Goal: Register for event/course

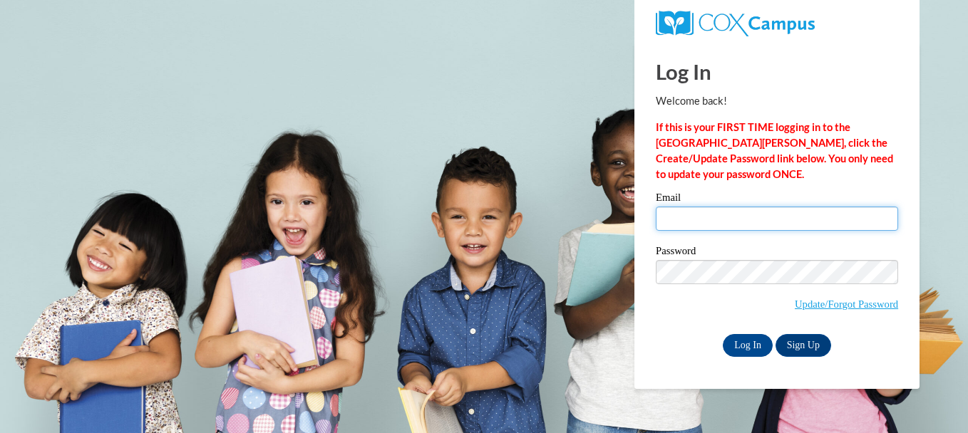
click at [684, 219] on input "Email" at bounding box center [777, 219] width 242 height 24
type input "[EMAIL_ADDRESS][DOMAIN_NAME]"
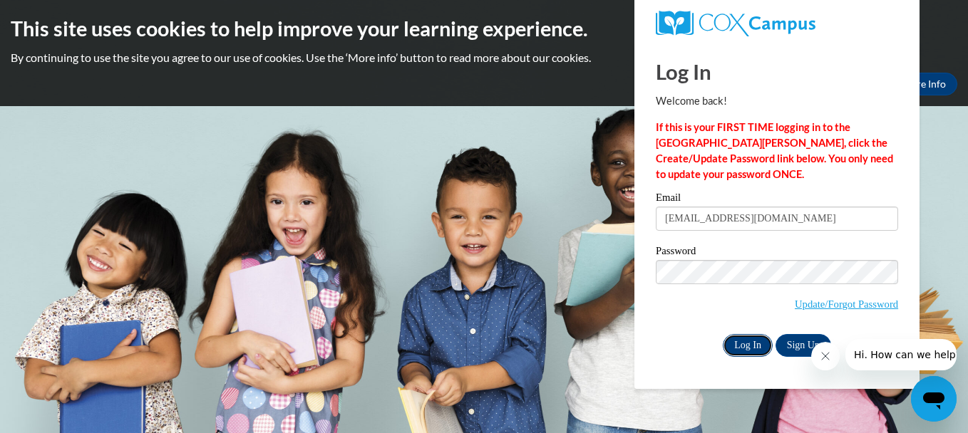
click at [755, 341] on input "Log In" at bounding box center [748, 345] width 50 height 23
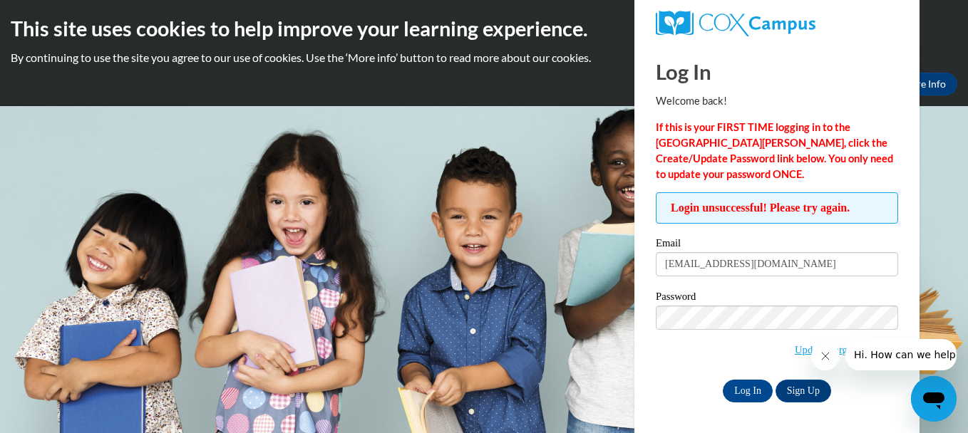
click at [726, 359] on span "Update/Forgot Password" at bounding box center [777, 335] width 242 height 59
click at [761, 360] on span "Update/Forgot Password" at bounding box center [777, 335] width 242 height 59
click at [689, 313] on div "Password Update/Forgot Password" at bounding box center [777, 334] width 242 height 84
click at [746, 389] on input "Log In" at bounding box center [748, 391] width 50 height 23
click at [806, 346] on link "Update/Forgot Password" at bounding box center [846, 349] width 103 height 11
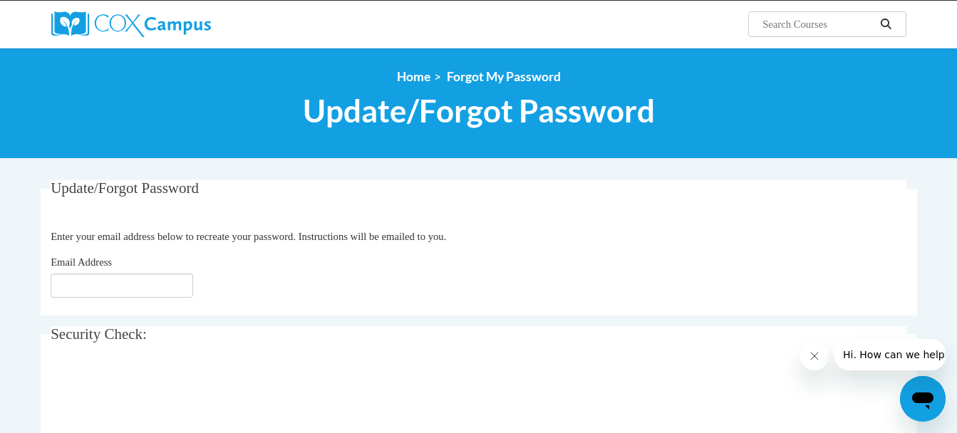
scroll to position [115, 0]
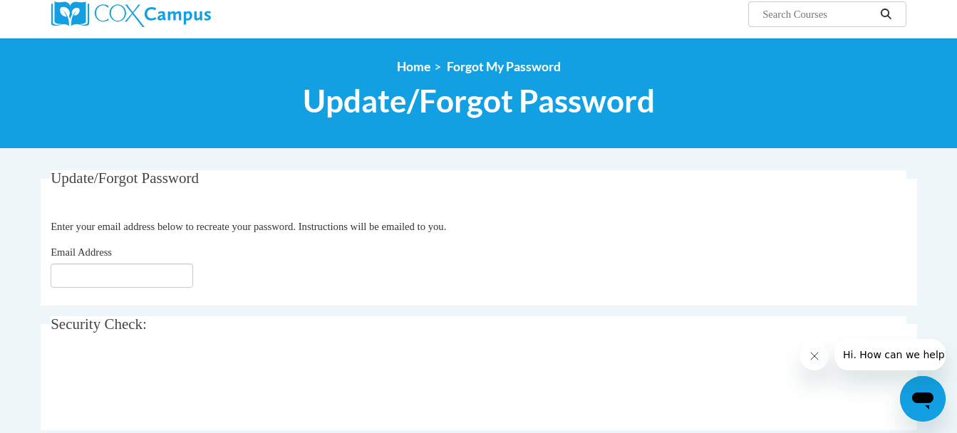
click at [119, 264] on div "Email Address" at bounding box center [479, 266] width 856 height 43
click at [118, 276] on input "Email Address" at bounding box center [122, 276] width 143 height 24
type input "[EMAIL_ADDRESS][DOMAIN_NAME]"
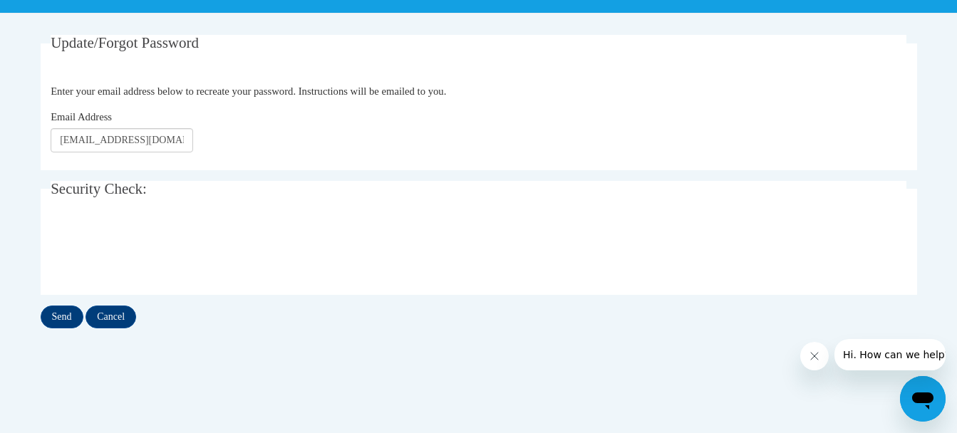
scroll to position [258, 0]
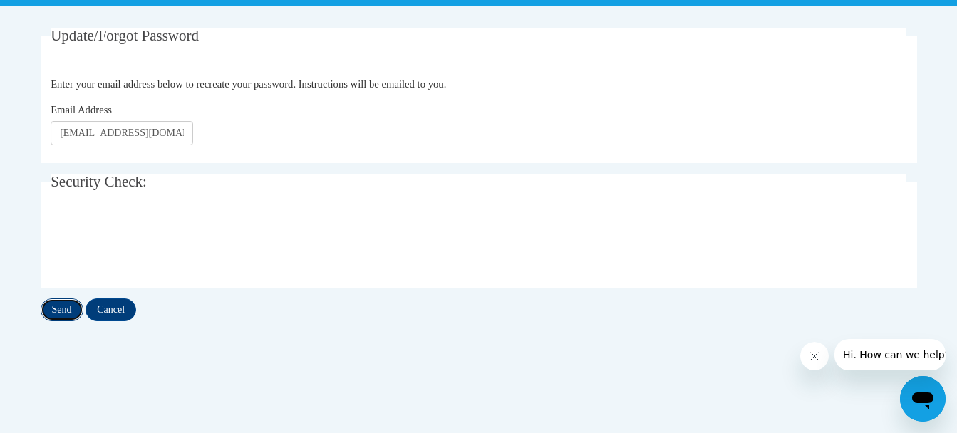
click at [71, 306] on input "Send" at bounding box center [62, 310] width 43 height 23
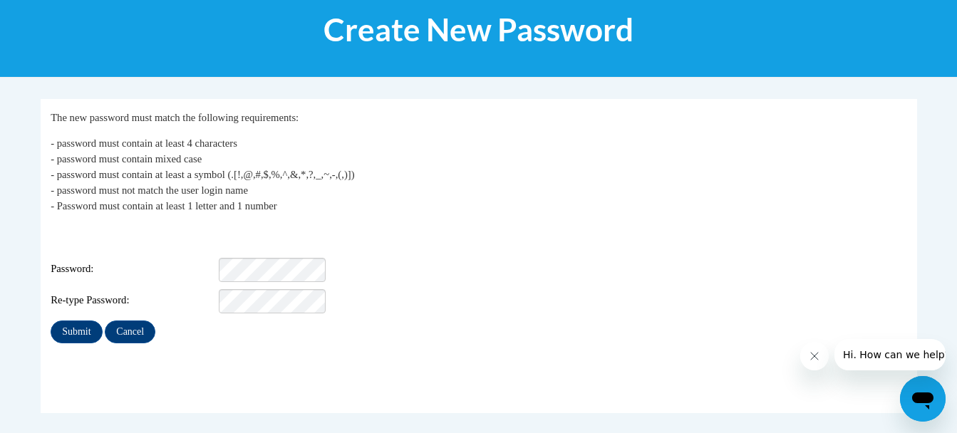
scroll to position [185, 0]
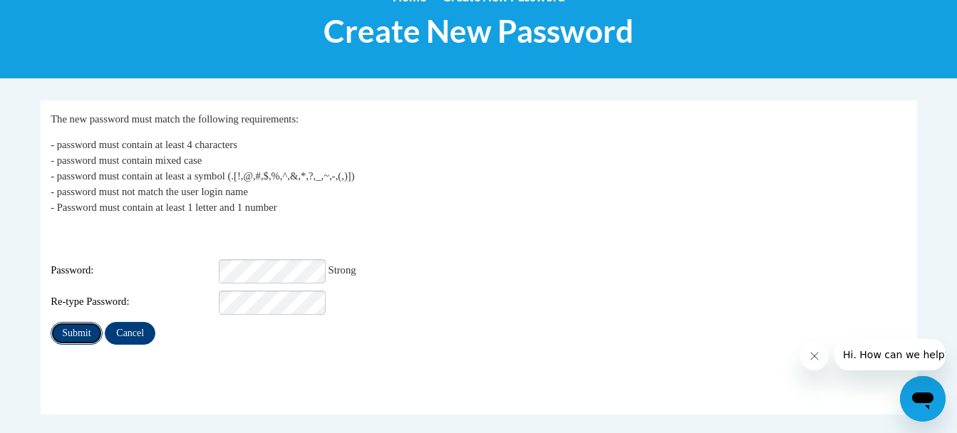
click at [80, 324] on input "Submit" at bounding box center [76, 333] width 51 height 23
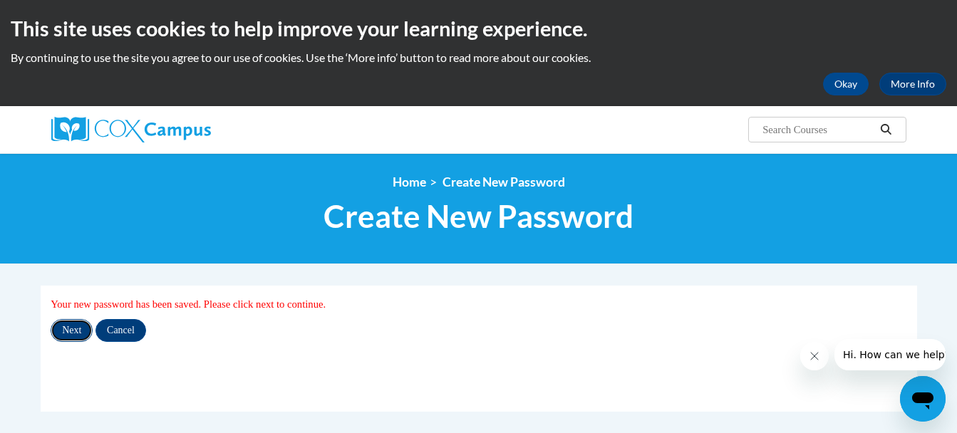
click at [84, 327] on input "Next" at bounding box center [72, 330] width 42 height 23
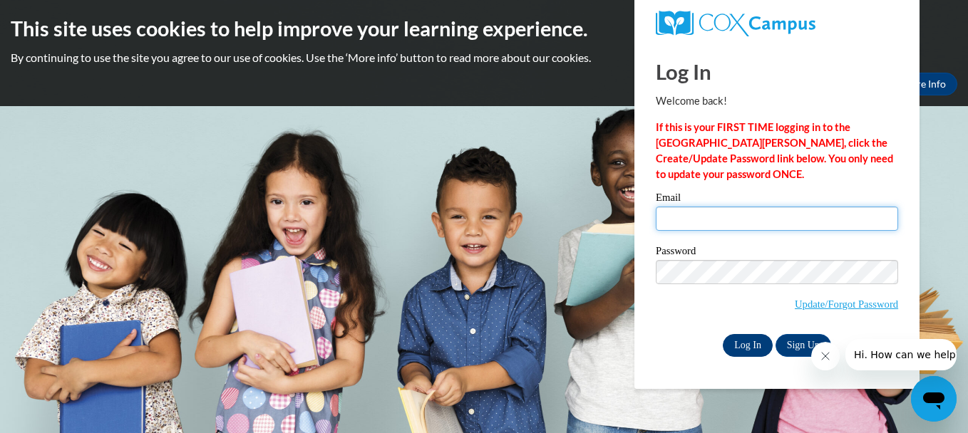
type input "[EMAIL_ADDRESS][DOMAIN_NAME]"
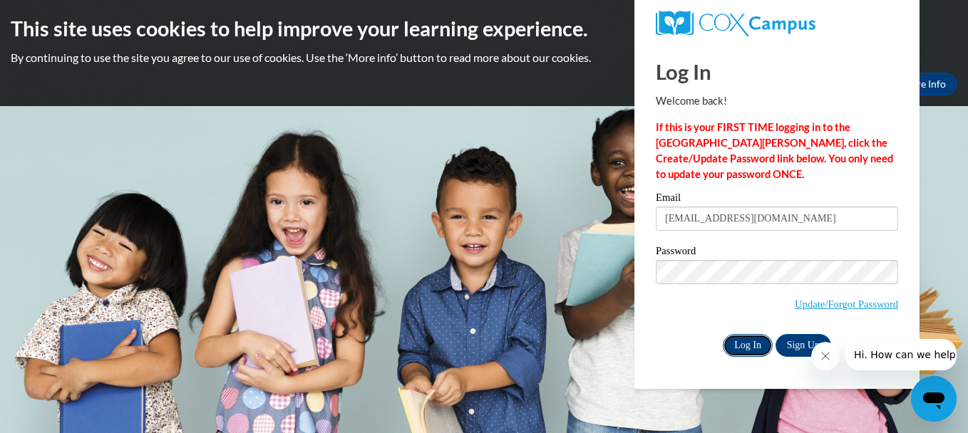
click at [749, 342] on input "Log In" at bounding box center [748, 345] width 50 height 23
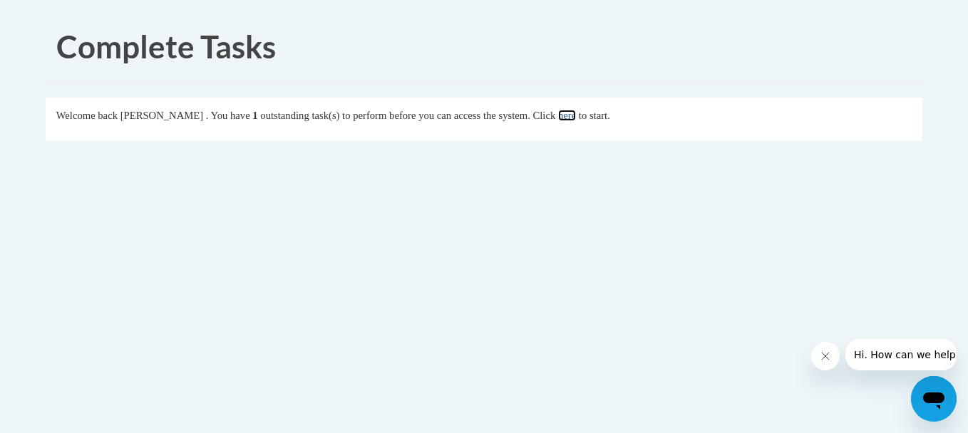
click at [576, 118] on link "here" at bounding box center [567, 115] width 18 height 11
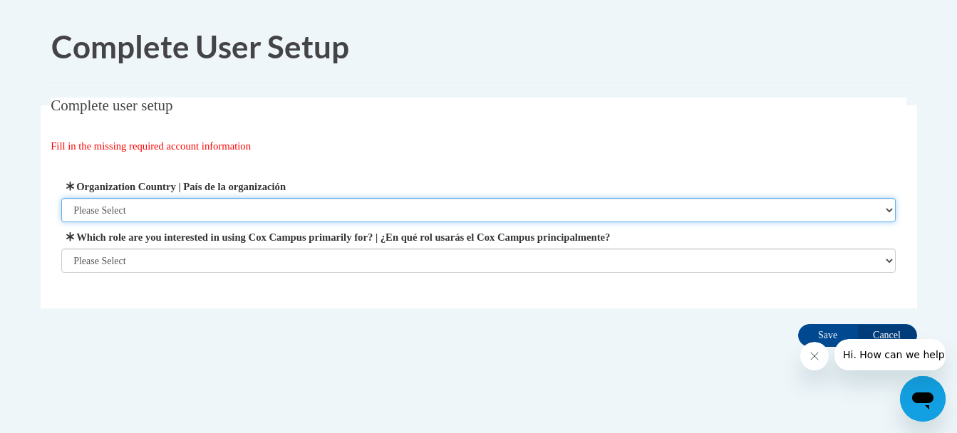
click at [890, 209] on select "Please Select United States | Estados Unidos Outside of the United States | Fue…" at bounding box center [478, 210] width 835 height 24
select select "ad49bcad-a171-4b2e-b99c-48b446064914"
click at [61, 198] on select "Please Select United States | Estados Unidos Outside of the United States | Fue…" at bounding box center [478, 210] width 835 height 24
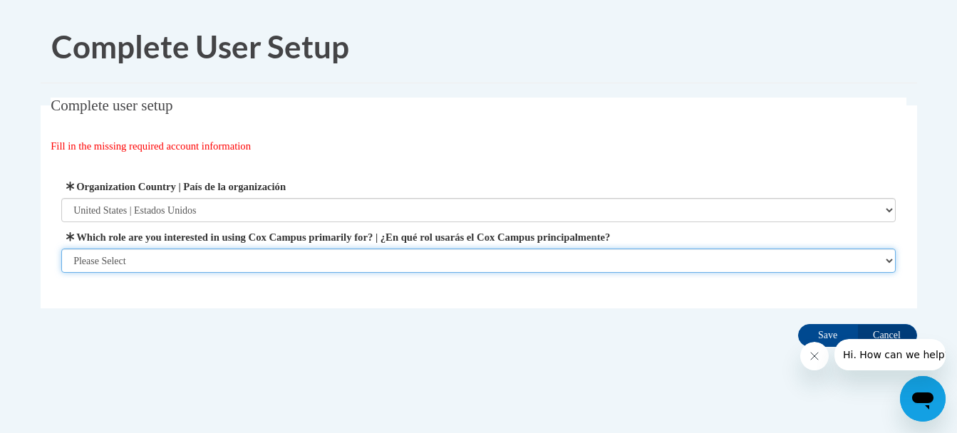
click at [889, 258] on select "Please Select College/University | Colegio/Universidad Community/Nonprofit Part…" at bounding box center [478, 261] width 835 height 24
select select "fbf2d438-af2f-41f8-98f1-81c410e29de3"
click at [61, 273] on select "Please Select College/University | Colegio/Universidad Community/Nonprofit Part…" at bounding box center [478, 261] width 835 height 24
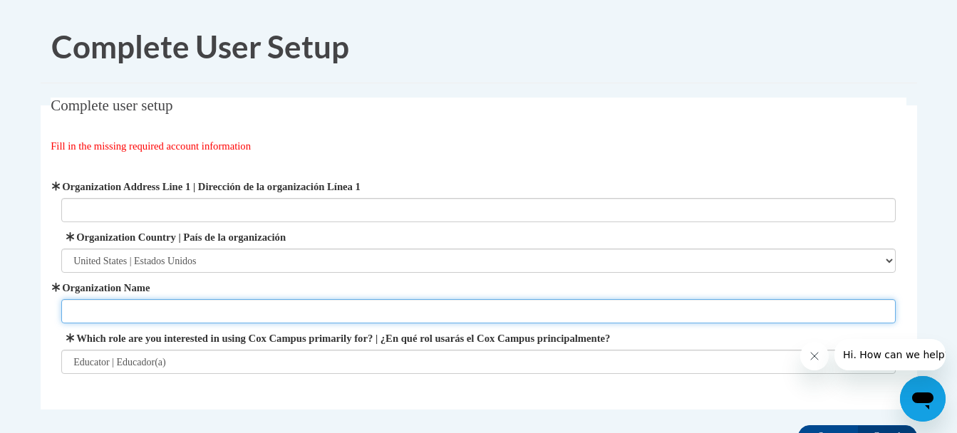
click at [815, 314] on input "Organization Name" at bounding box center [478, 311] width 835 height 24
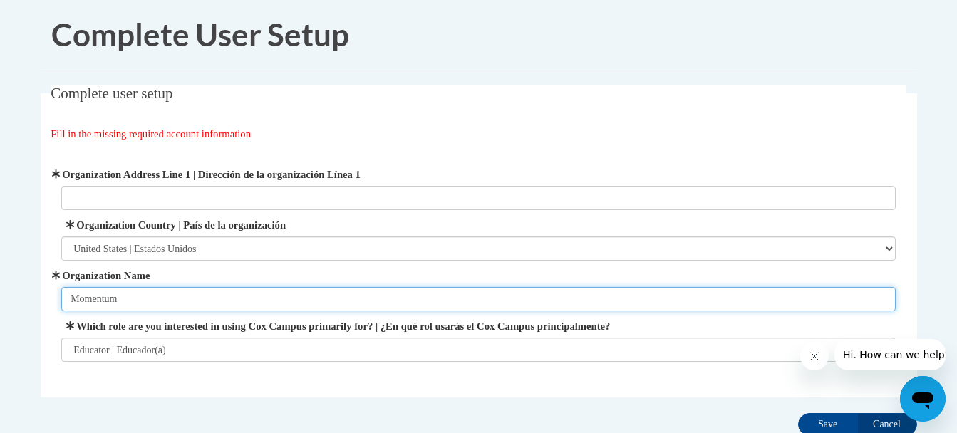
scroll to position [2, 0]
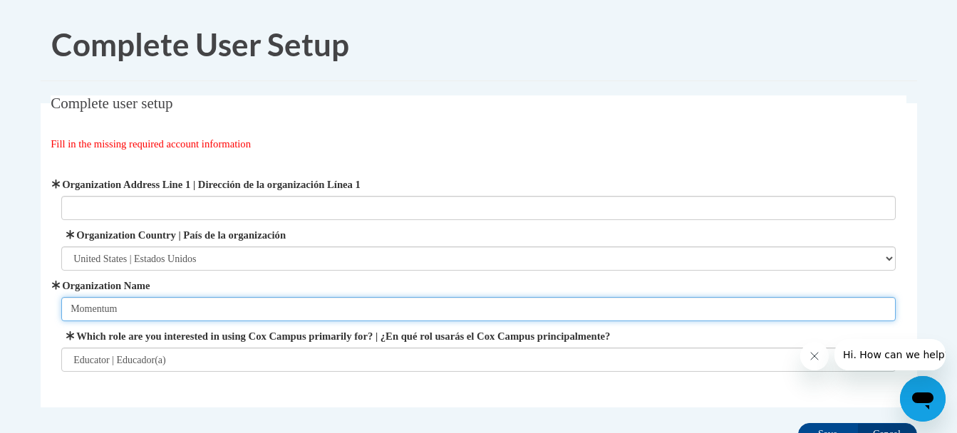
type input "Momentum"
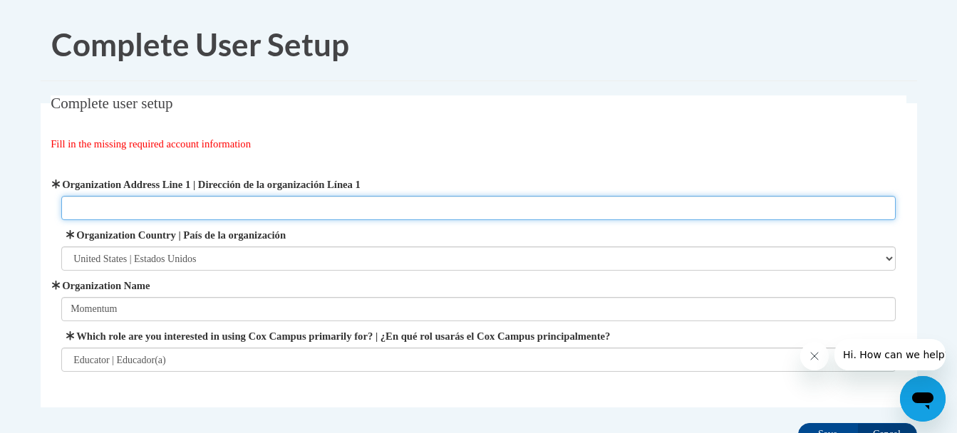
click at [82, 204] on input "Organization Address Line 1 | Dirección de la organización Línea 1" at bounding box center [478, 208] width 835 height 24
type input "5144 n 106 st"
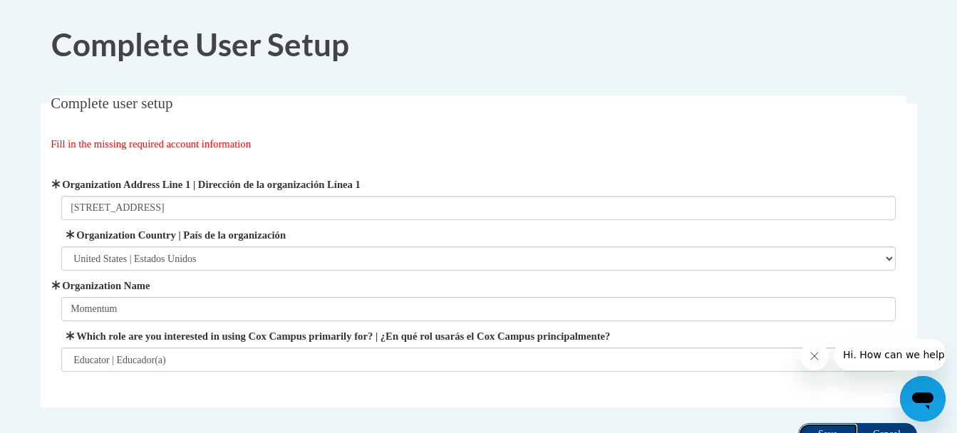
click at [838, 431] on input "Save" at bounding box center [828, 434] width 60 height 23
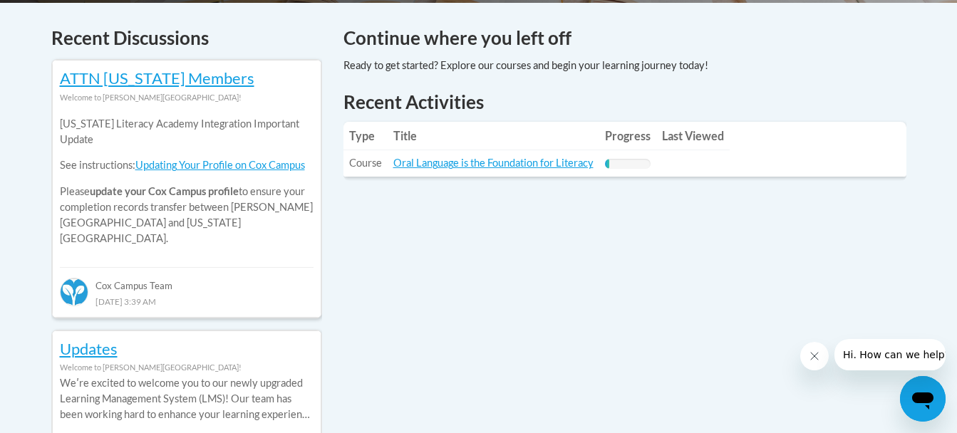
scroll to position [610, 0]
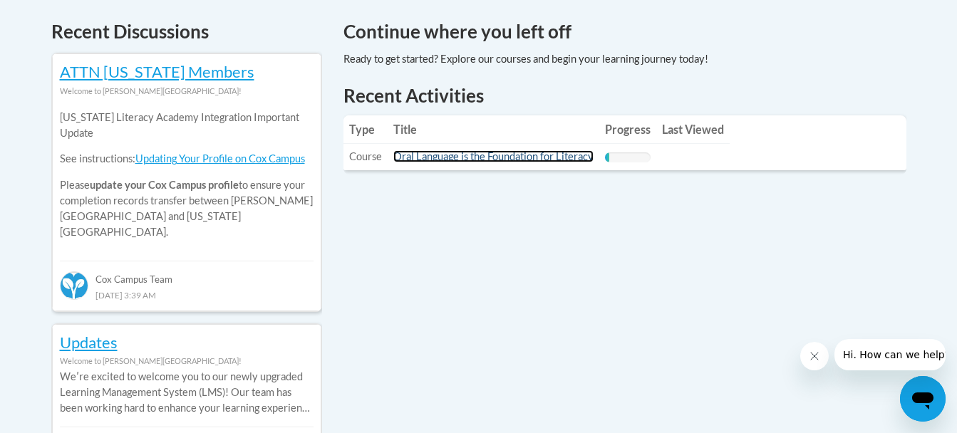
click at [515, 153] on link "Oral Language is the Foundation for Literacy" at bounding box center [494, 156] width 200 height 12
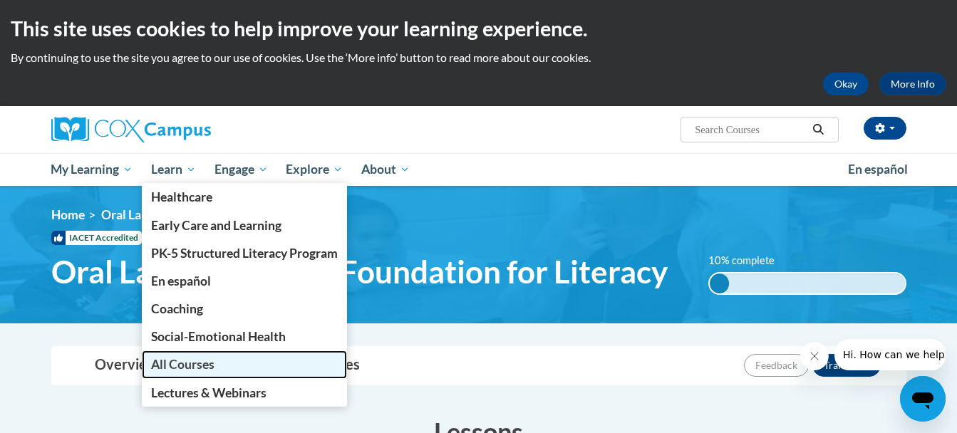
click at [183, 364] on span "All Courses" at bounding box center [182, 364] width 63 height 15
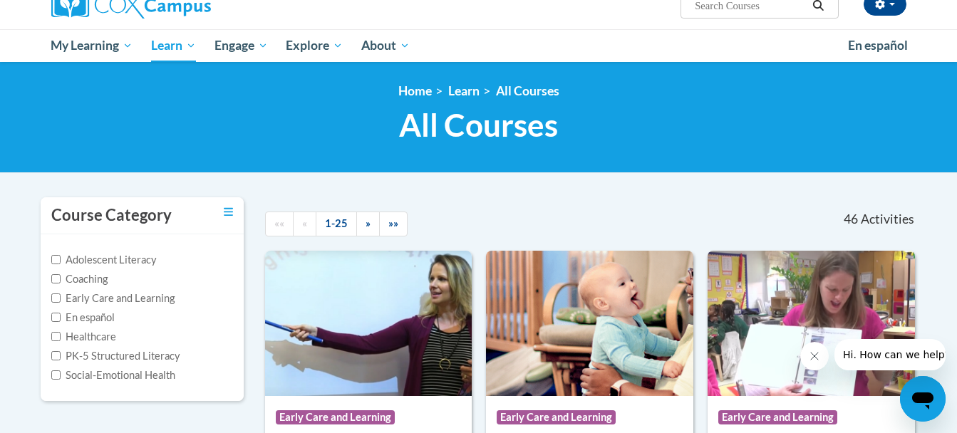
scroll to position [96, 0]
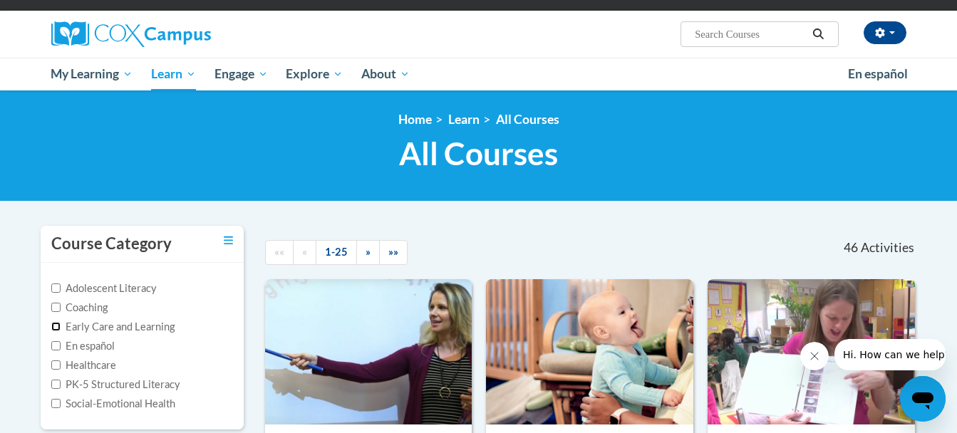
click at [58, 327] on input "Early Care and Learning" at bounding box center [55, 326] width 9 height 9
checkbox input "true"
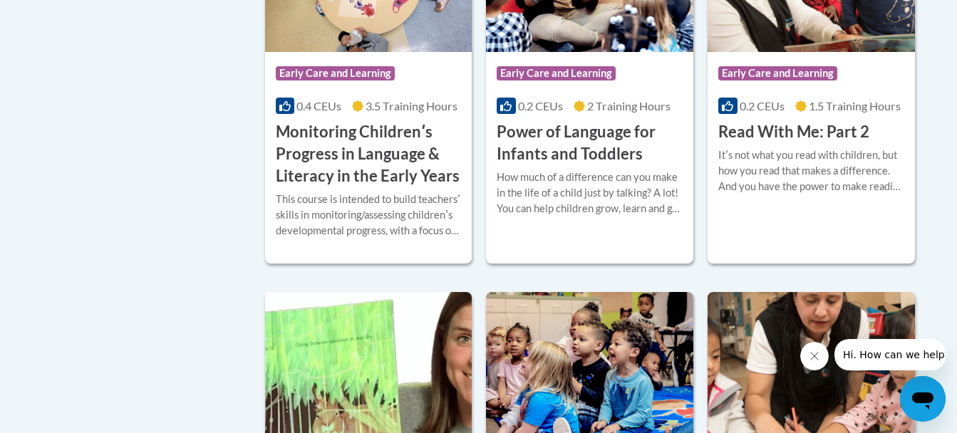
scroll to position [1256, 0]
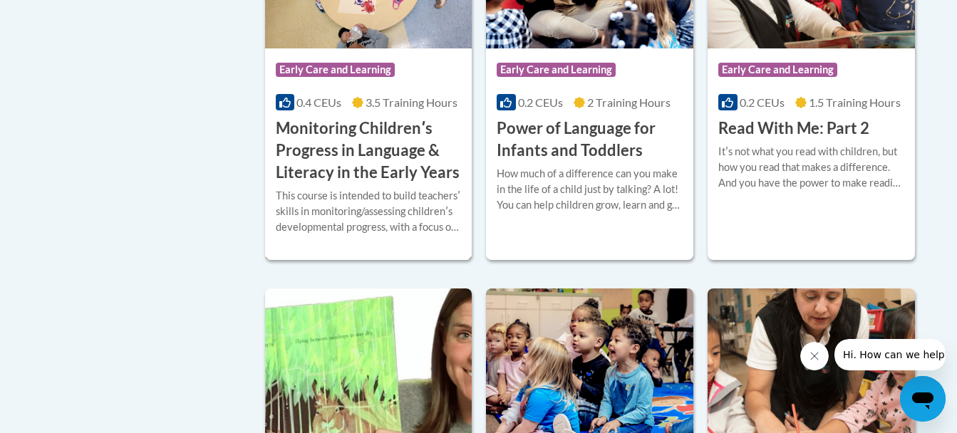
click at [359, 135] on div "Course Category: Early Care and Learning 0.4 CEUs 3.5 Training Hours COURSE Mon…" at bounding box center [368, 115] width 207 height 135
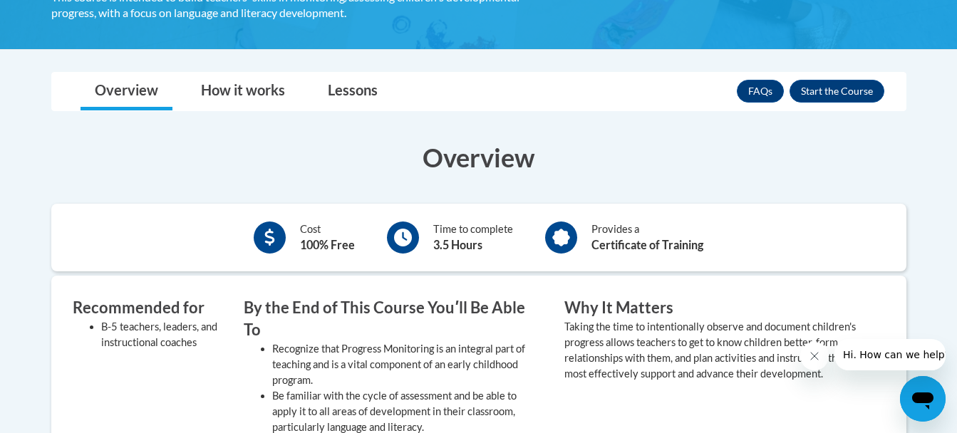
scroll to position [380, 0]
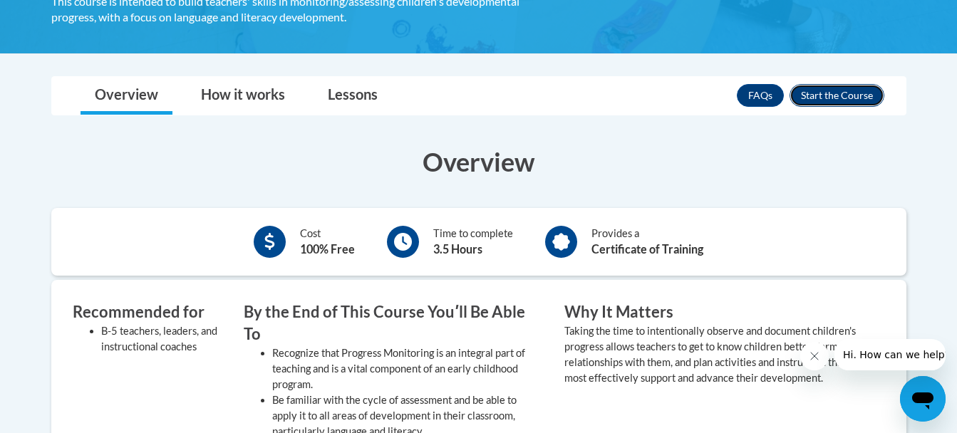
click at [826, 96] on button "Enroll" at bounding box center [837, 95] width 95 height 23
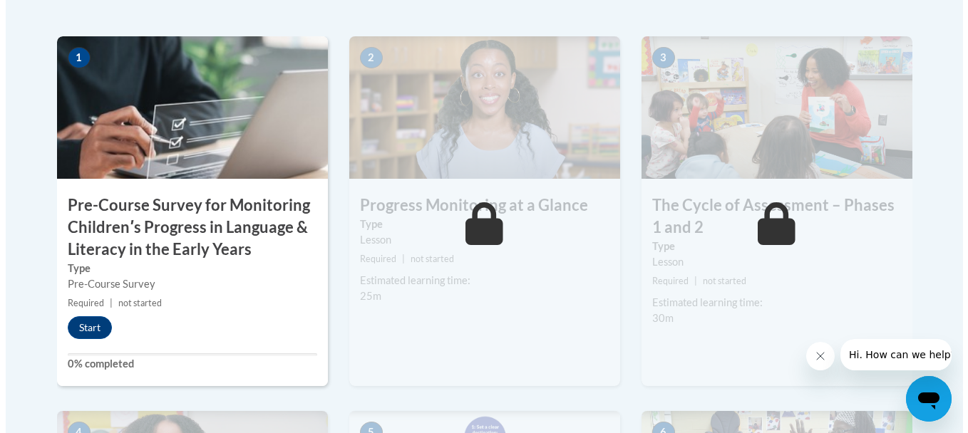
scroll to position [447, 0]
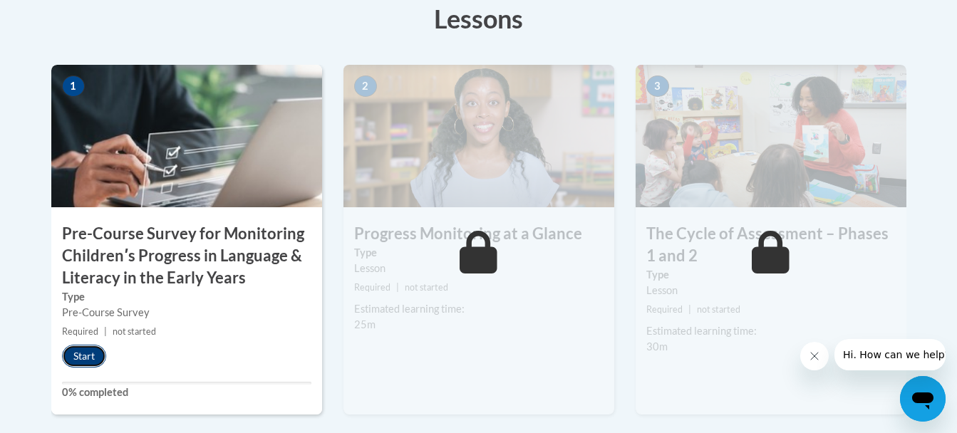
click at [88, 354] on button "Start" at bounding box center [84, 356] width 44 height 23
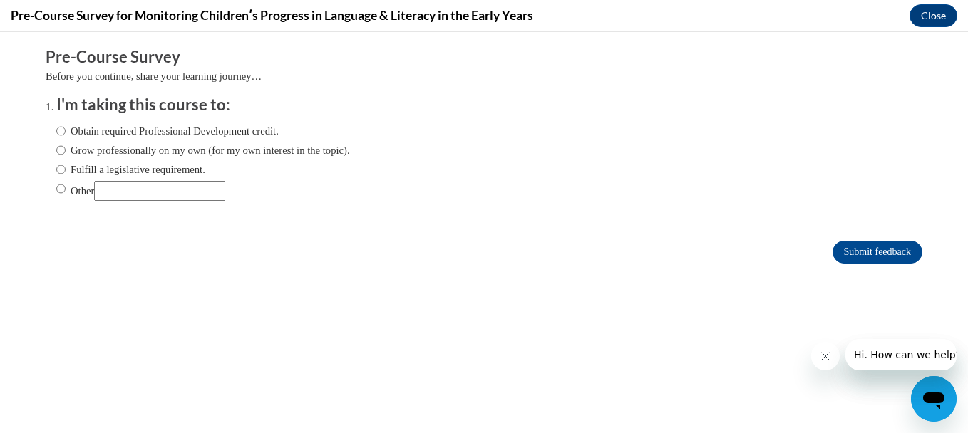
scroll to position [0, 0]
click at [56, 133] on input "Obtain required Professional Development credit." at bounding box center [60, 131] width 9 height 16
radio input "true"
click at [837, 250] on input "Submit feedback" at bounding box center [878, 252] width 90 height 23
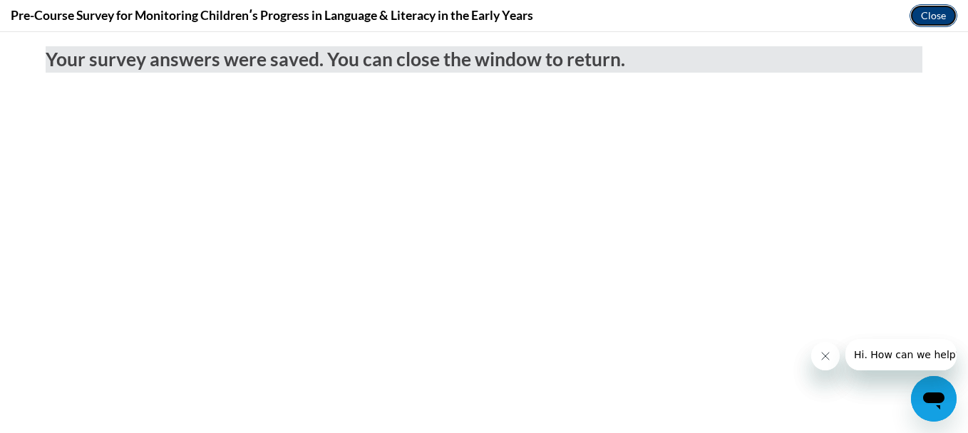
click at [935, 13] on button "Close" at bounding box center [934, 15] width 48 height 23
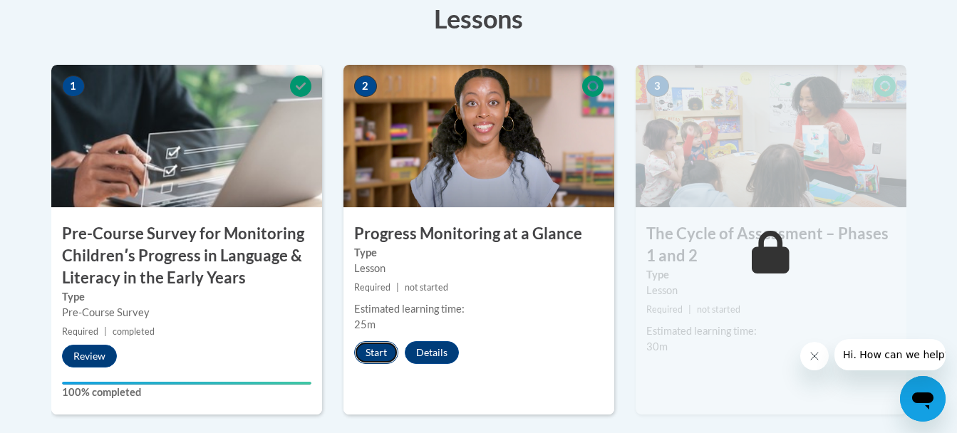
click at [369, 353] on button "Start" at bounding box center [376, 352] width 44 height 23
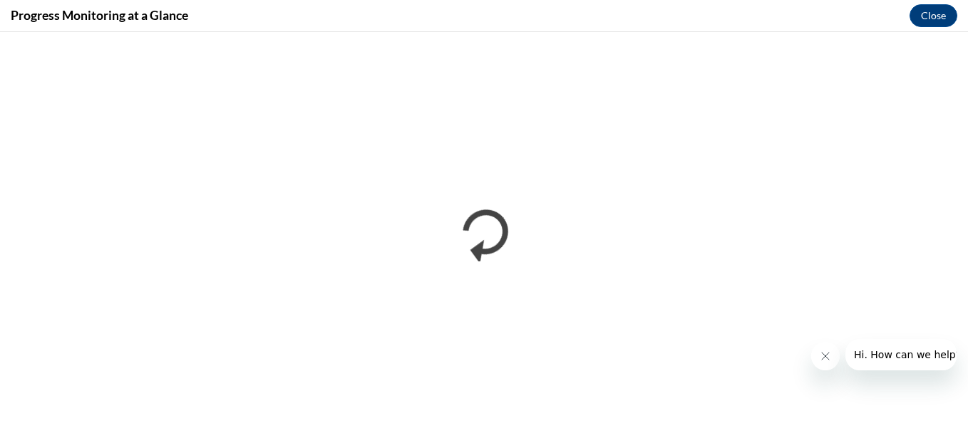
click at [819, 354] on icon "Close message from company" at bounding box center [824, 356] width 11 height 11
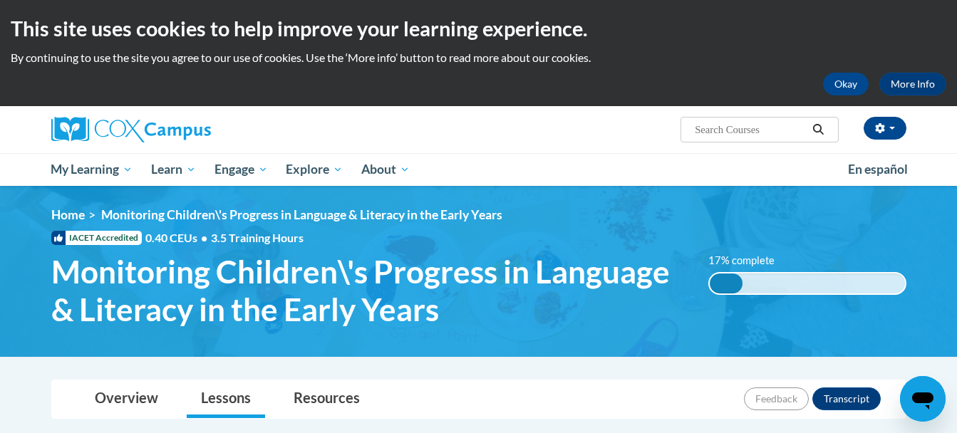
click at [752, 272] on div "17% complete 0.001%" at bounding box center [808, 283] width 198 height 23
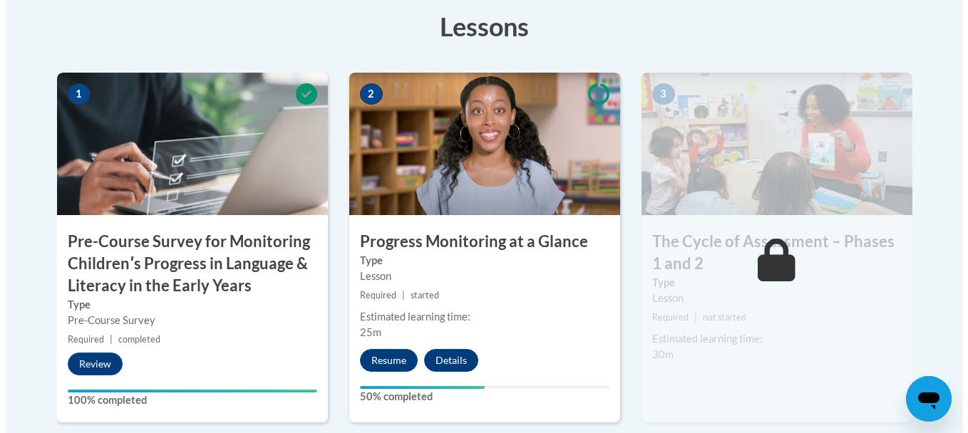
scroll to position [442, 0]
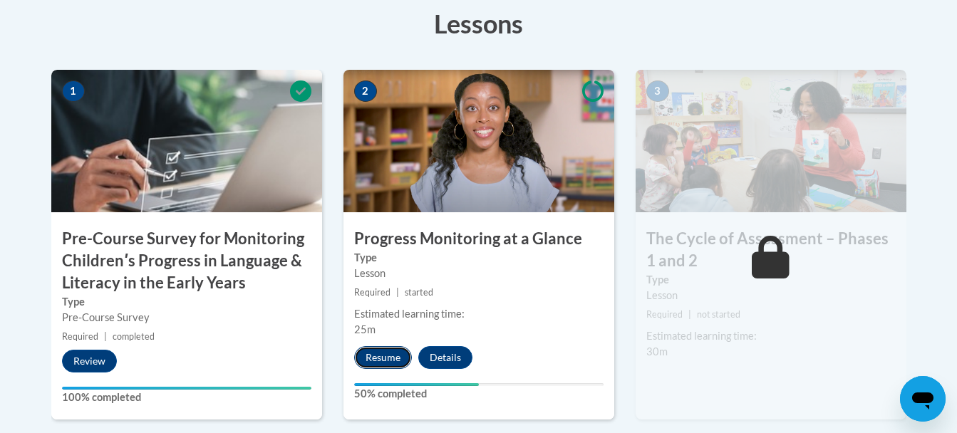
click at [389, 359] on button "Resume" at bounding box center [383, 357] width 58 height 23
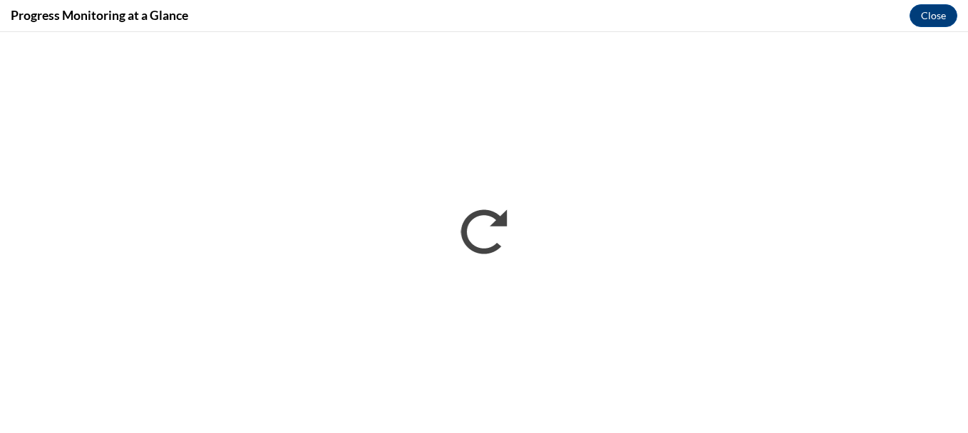
scroll to position [0, 0]
click at [930, 18] on button "Close" at bounding box center [934, 15] width 48 height 23
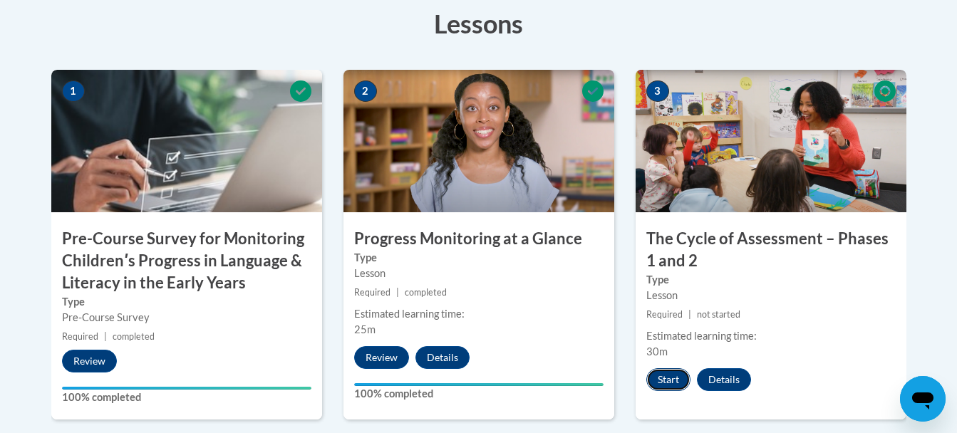
click at [663, 378] on button "Start" at bounding box center [669, 380] width 44 height 23
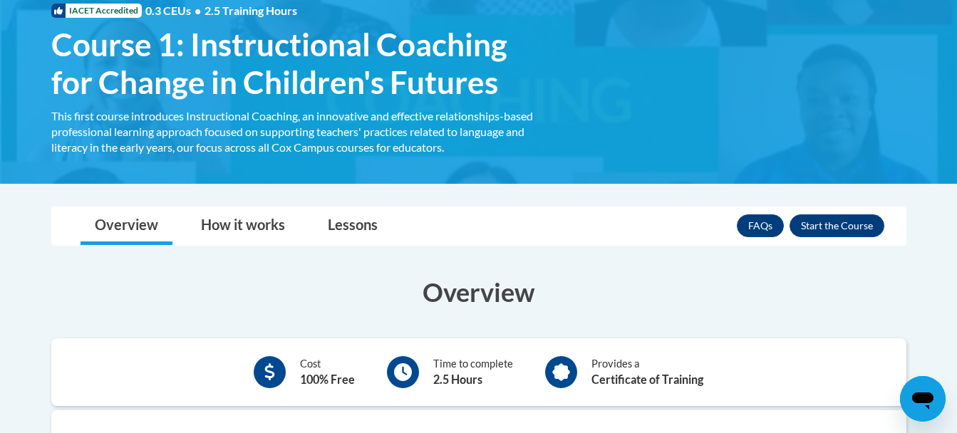
scroll to position [220, 0]
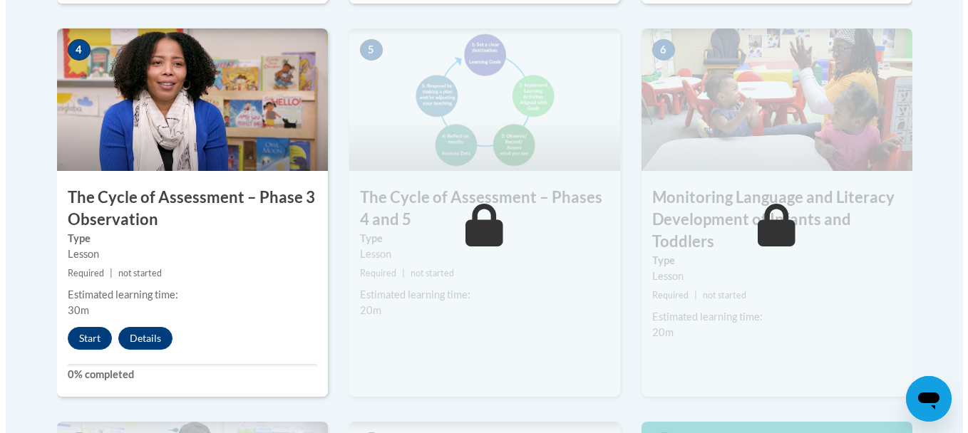
scroll to position [884, 0]
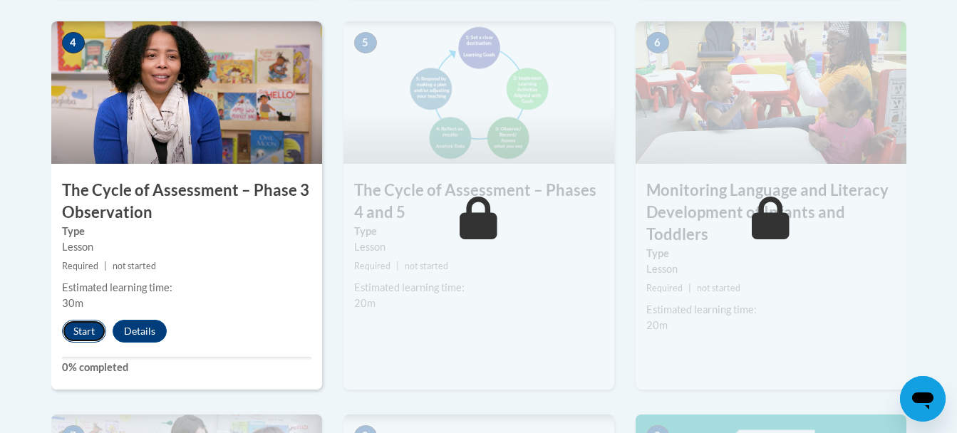
click at [79, 327] on button "Start" at bounding box center [84, 331] width 44 height 23
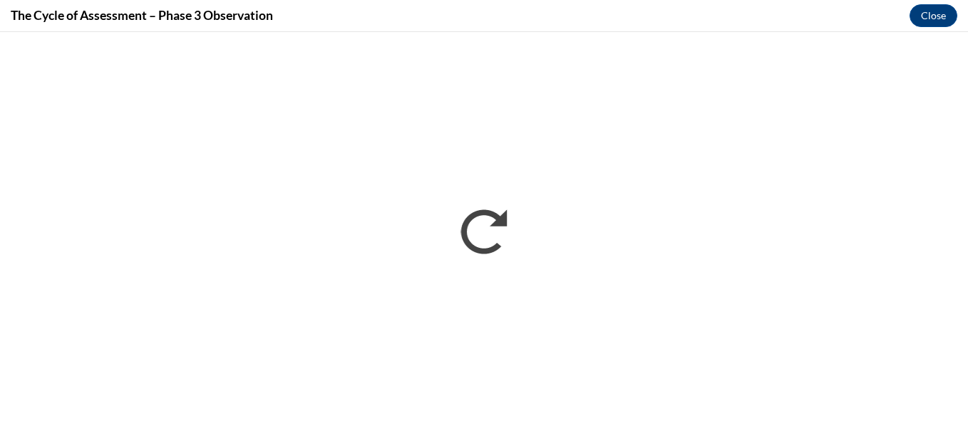
scroll to position [0, 0]
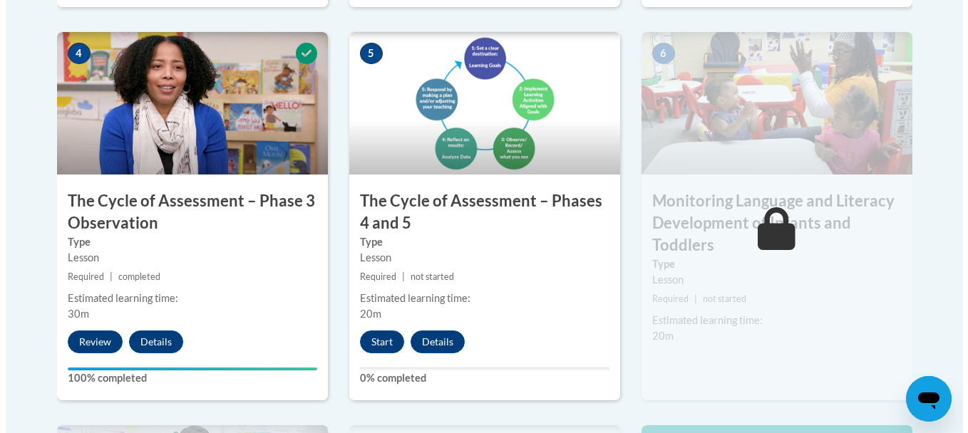
scroll to position [877, 0]
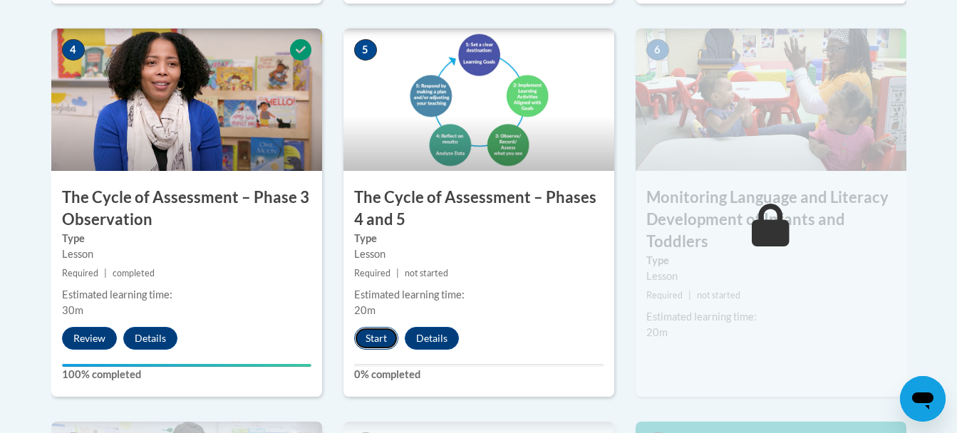
click at [389, 339] on button "Start" at bounding box center [376, 338] width 44 height 23
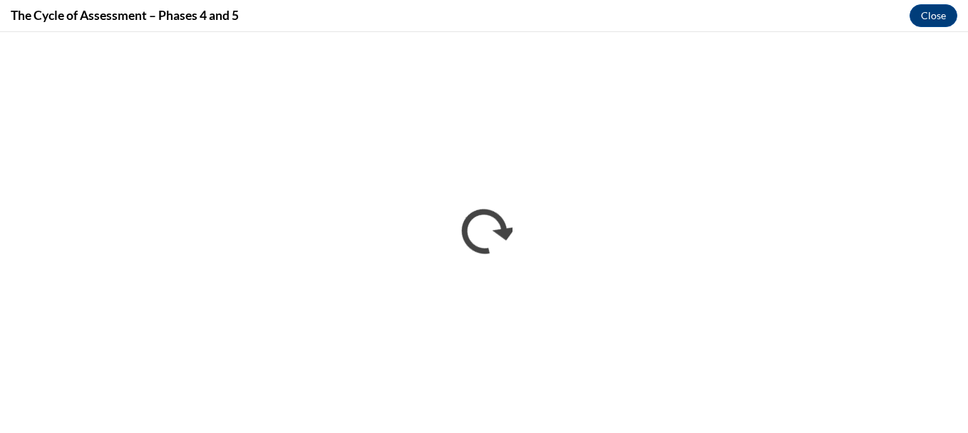
scroll to position [0, 0]
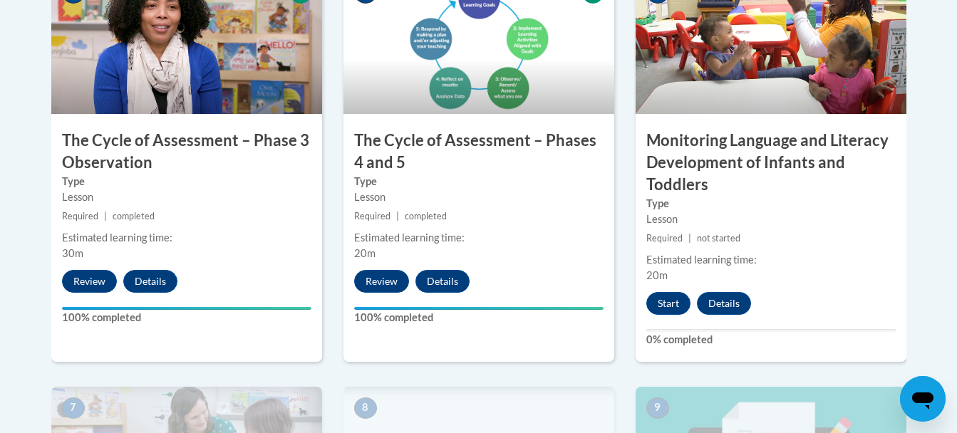
scroll to position [948, 0]
